Goal: Browse casually

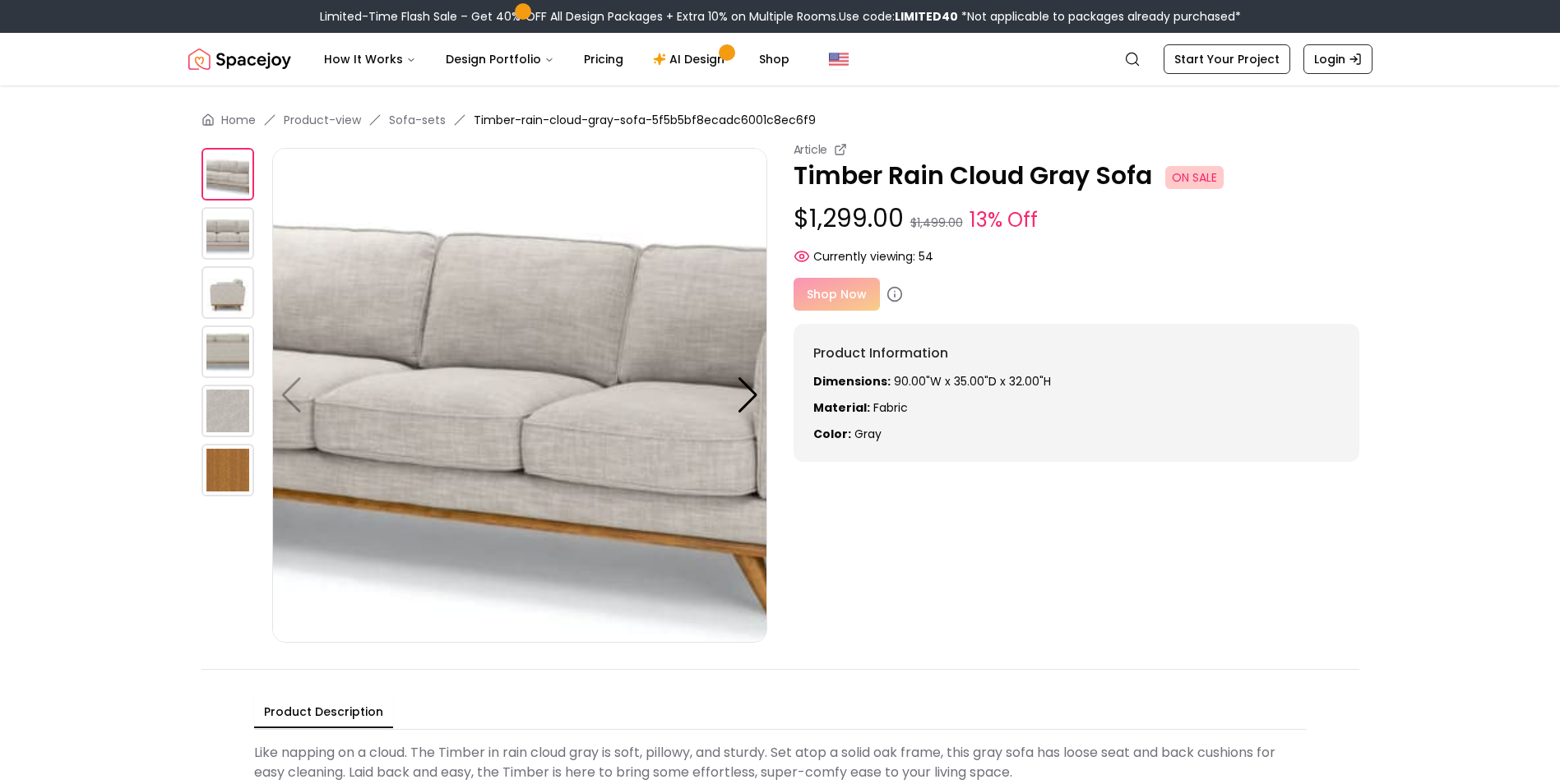
click at [674, 395] on img at bounding box center [519, 395] width 495 height 495
click at [742, 409] on div at bounding box center [747, 394] width 22 height 36
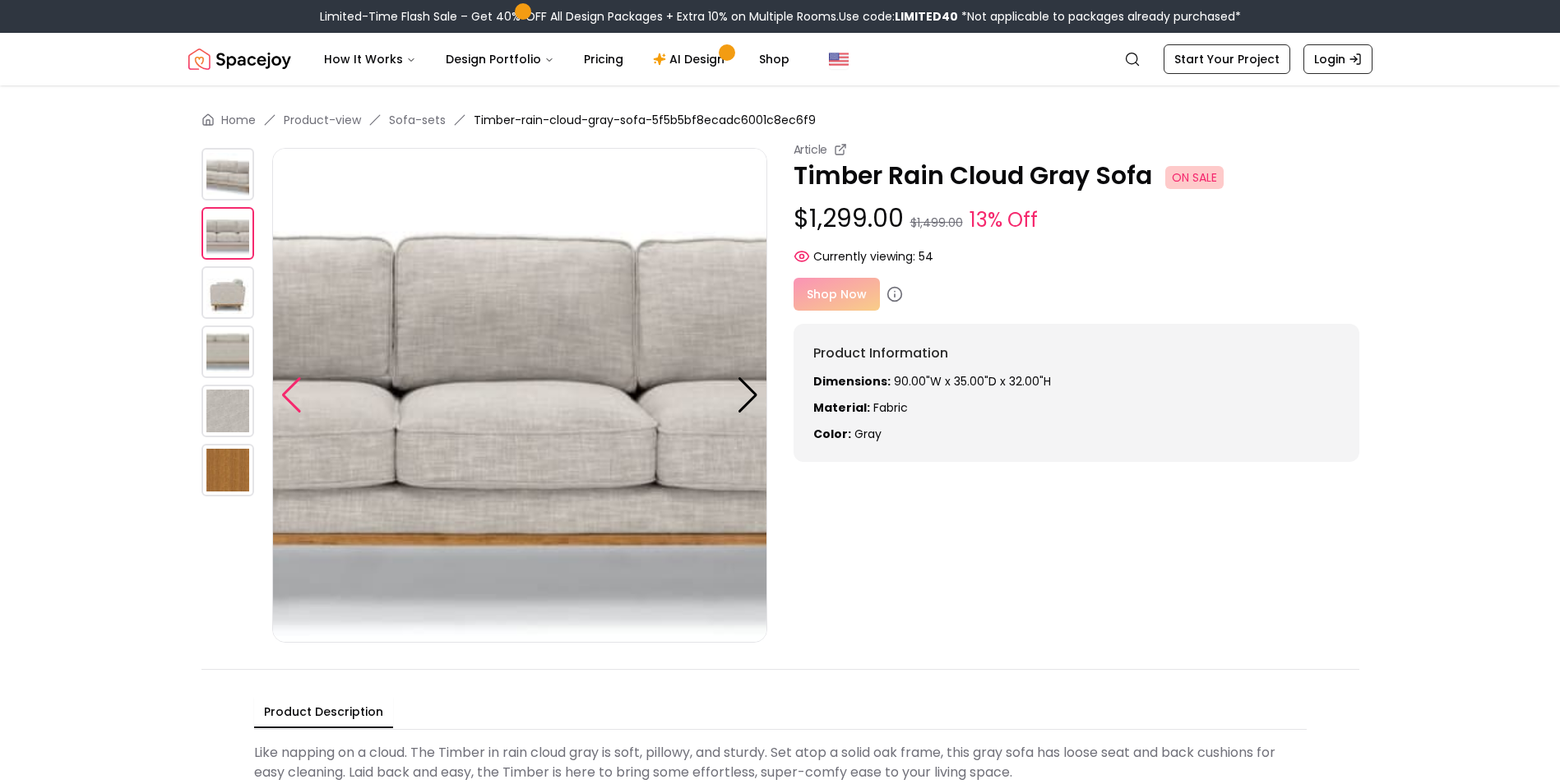
click at [299, 388] on div at bounding box center [291, 394] width 22 height 36
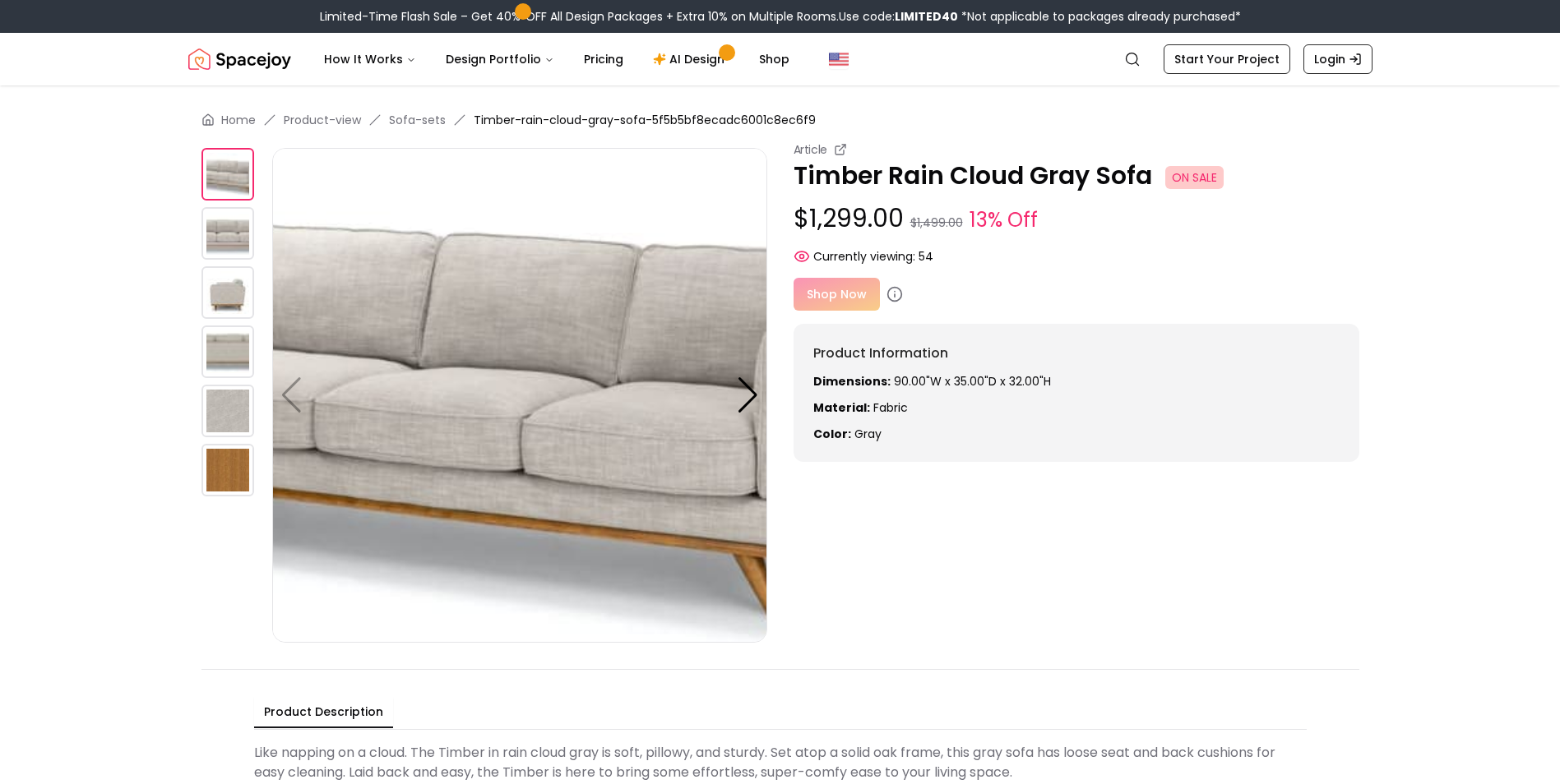
click at [235, 170] on img at bounding box center [228, 174] width 53 height 53
click at [228, 234] on img at bounding box center [228, 234] width 53 height 53
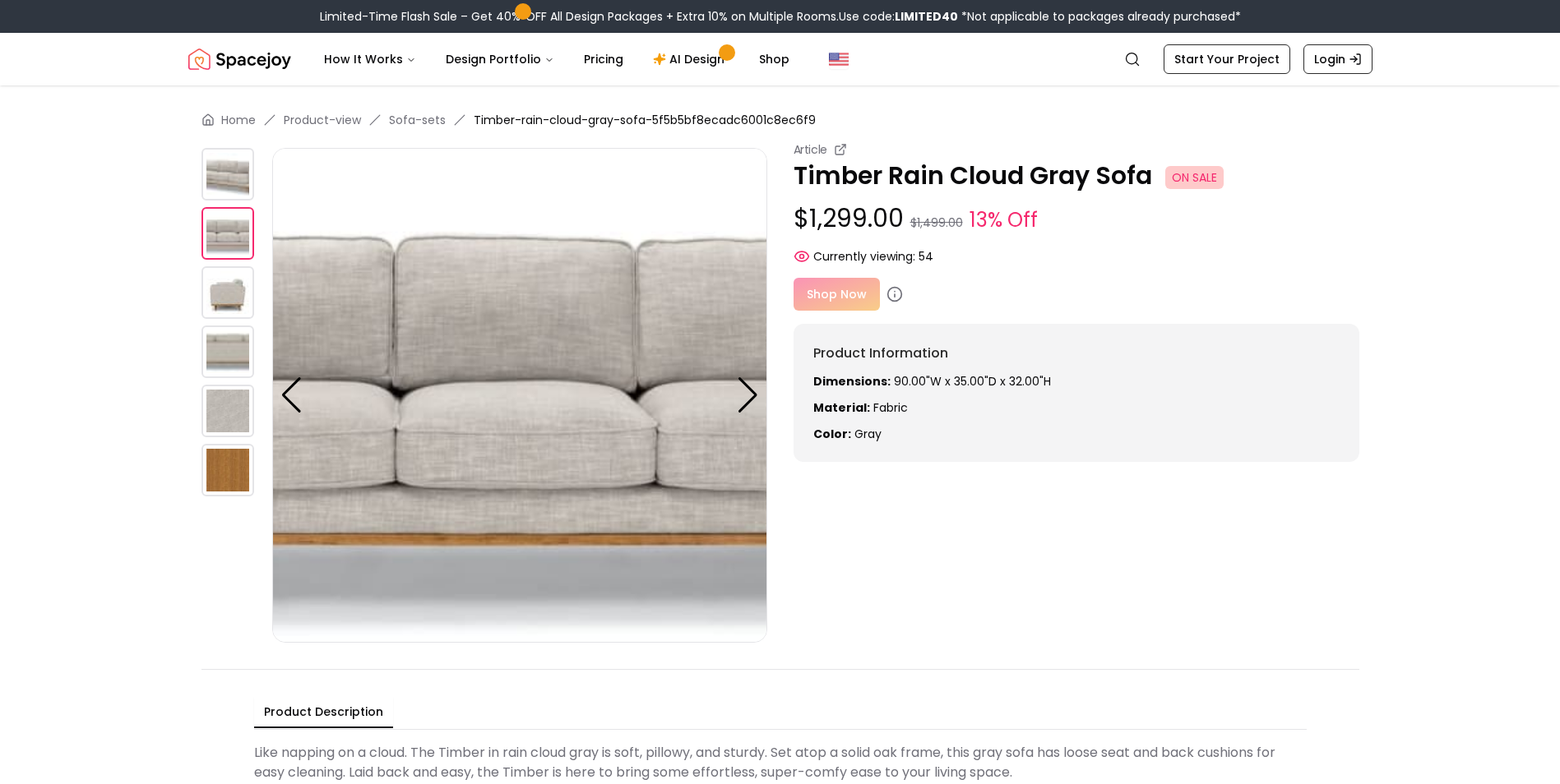
click at [236, 176] on img at bounding box center [228, 174] width 53 height 53
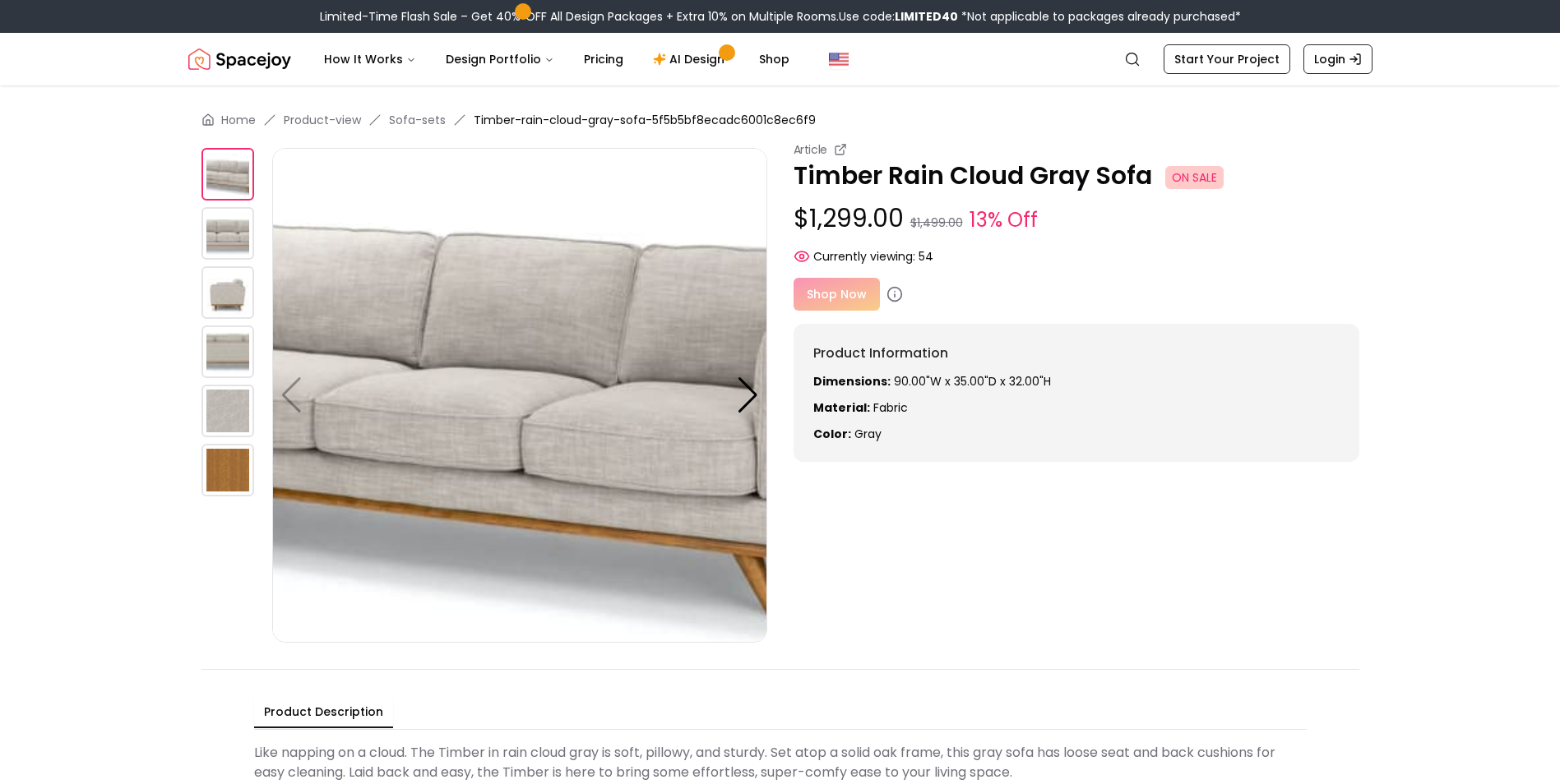
click at [512, 244] on img at bounding box center [519, 395] width 495 height 495
click at [470, 474] on img at bounding box center [519, 395] width 495 height 495
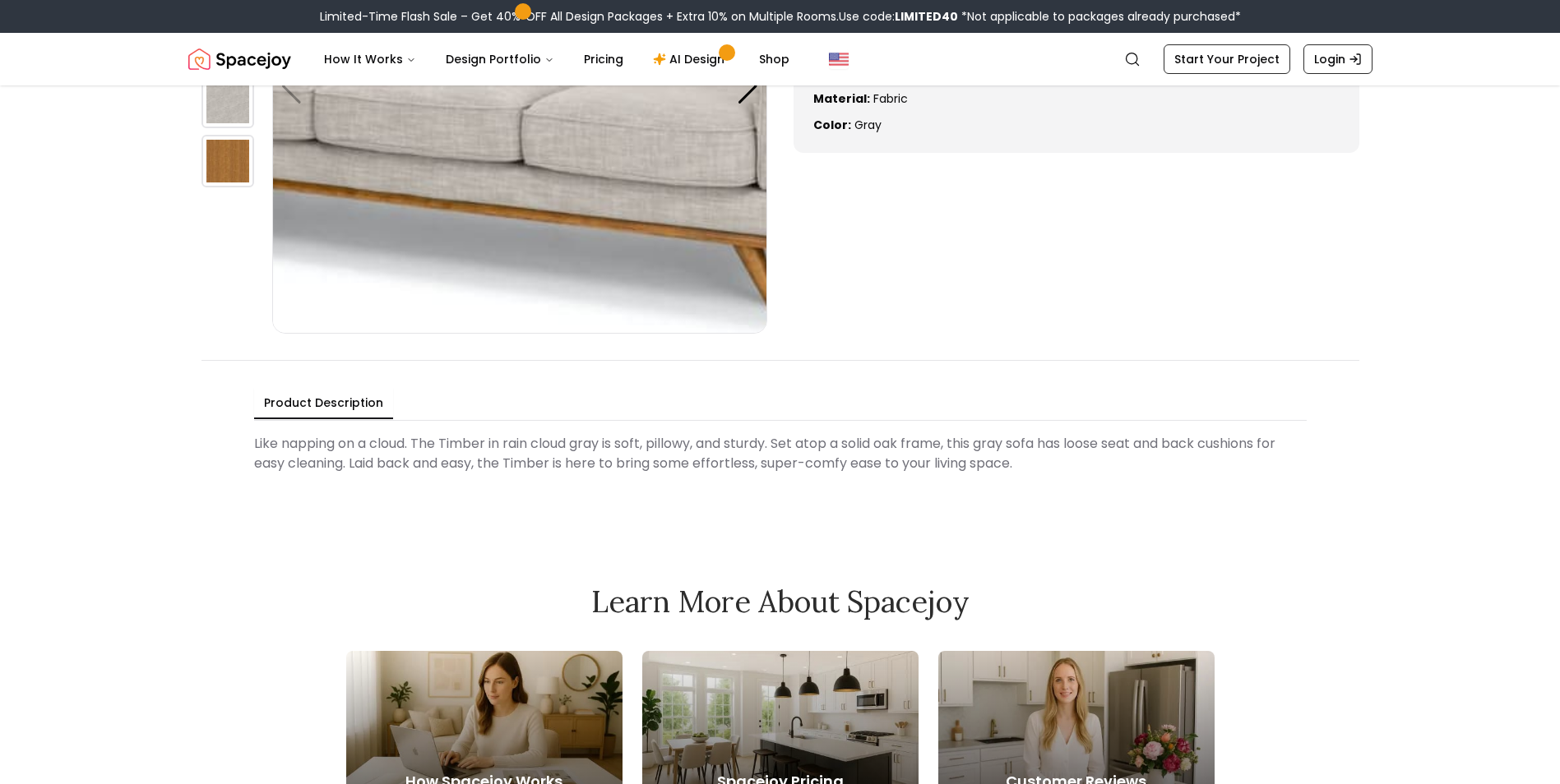
scroll to position [246, 0]
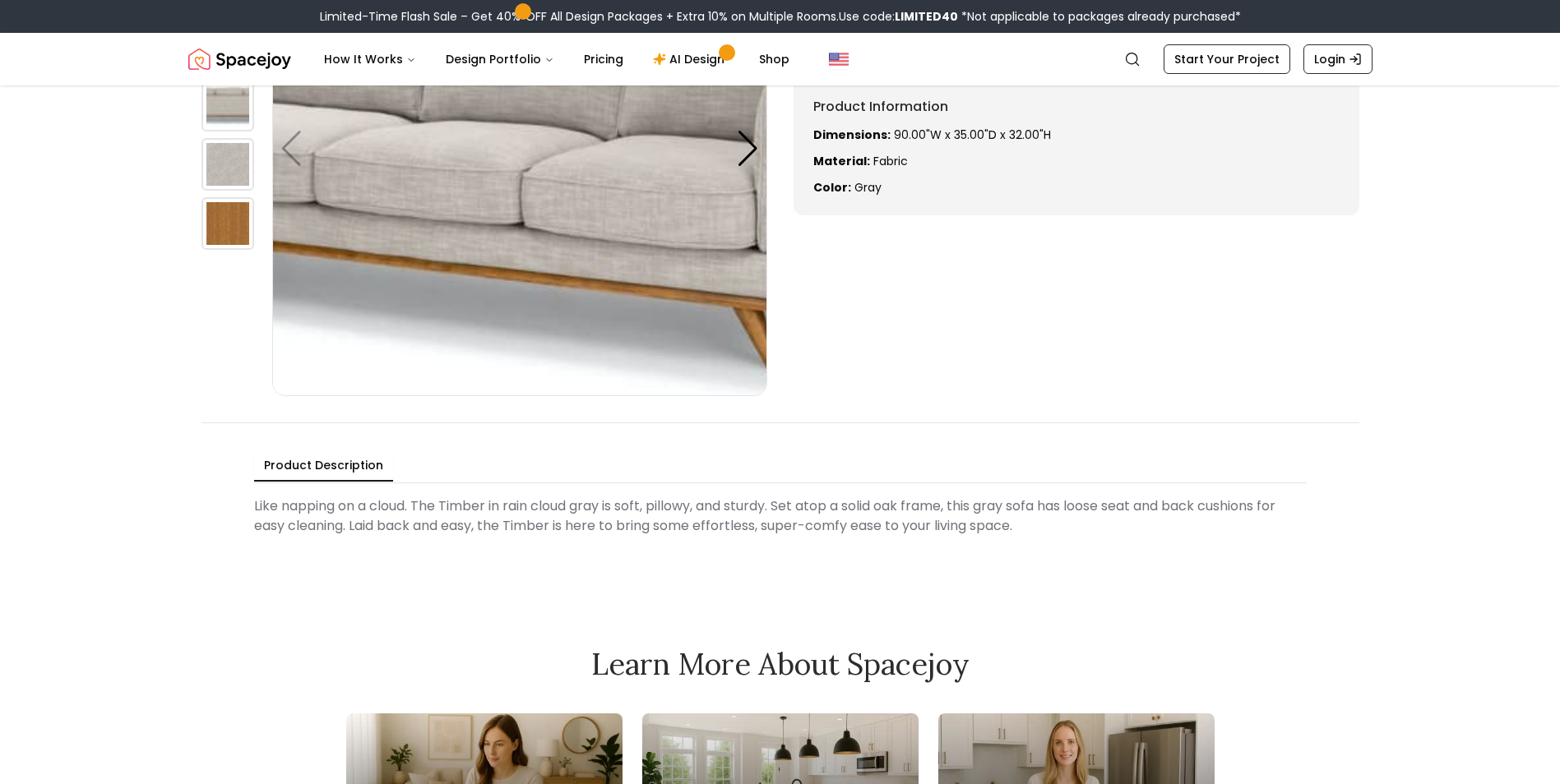
click at [548, 190] on img at bounding box center [519, 149] width 495 height 495
